Goal: Check status: Check status

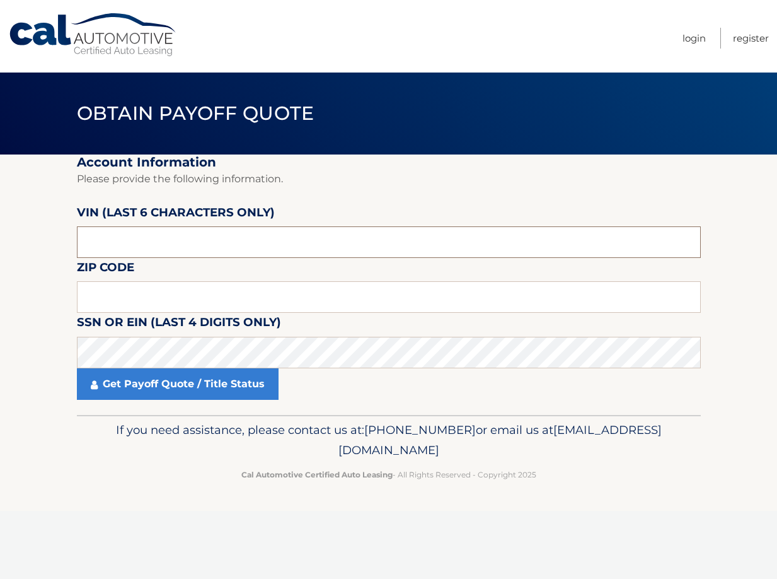
click at [252, 253] on input "text" at bounding box center [389, 242] width 624 height 32
type input "237062"
click at [172, 301] on input "text" at bounding box center [389, 297] width 624 height 32
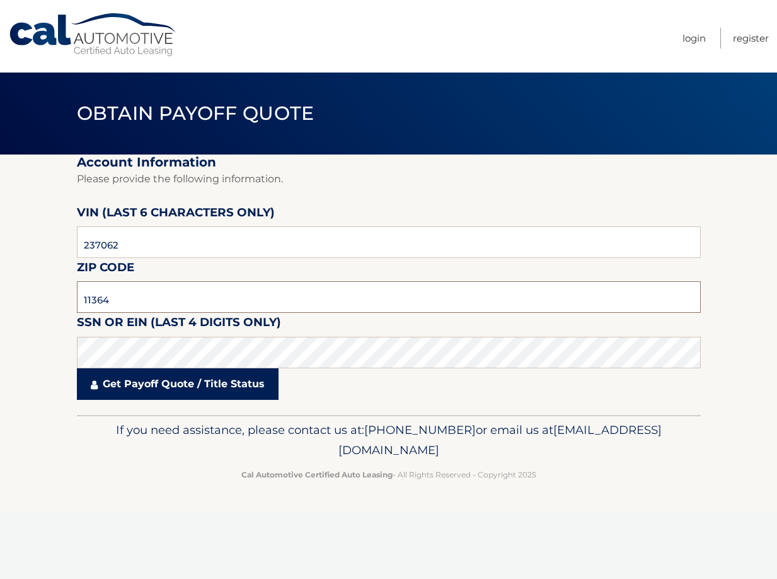
type input "11364"
click at [187, 386] on link "Get Payoff Quote / Title Status" at bounding box center [178, 384] width 202 height 32
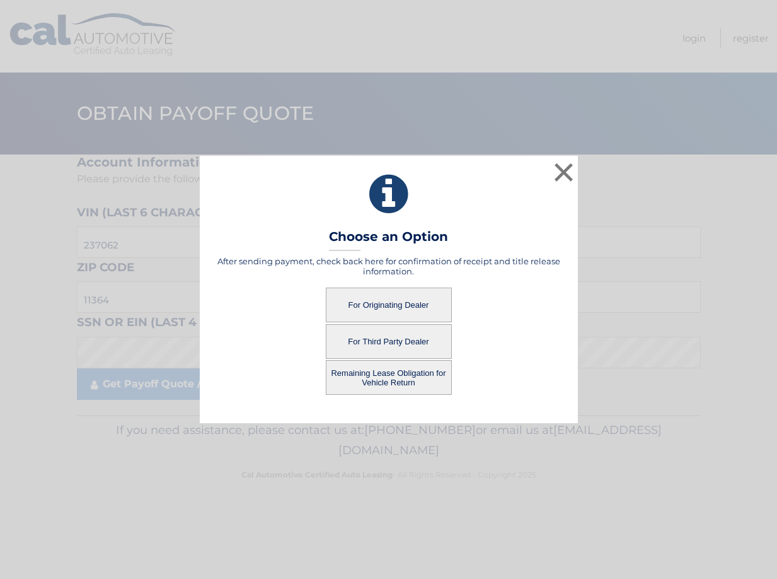
click at [362, 304] on button "For Originating Dealer" at bounding box center [389, 304] width 126 height 35
click at [362, 305] on button "For Originating Dealer" at bounding box center [389, 304] width 126 height 35
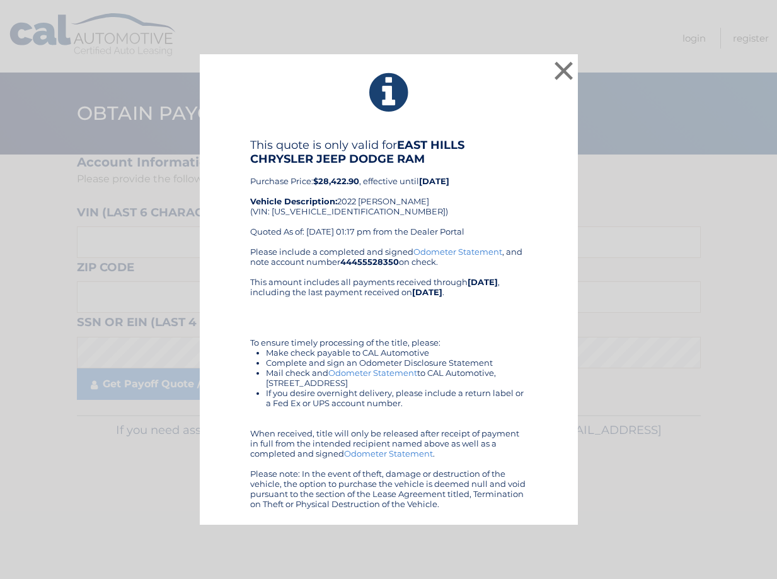
click at [351, 181] on b "$28,422.90" at bounding box center [336, 181] width 46 height 10
copy b "28,422.90"
